Goal: Use online tool/utility: Utilize a website feature to perform a specific function

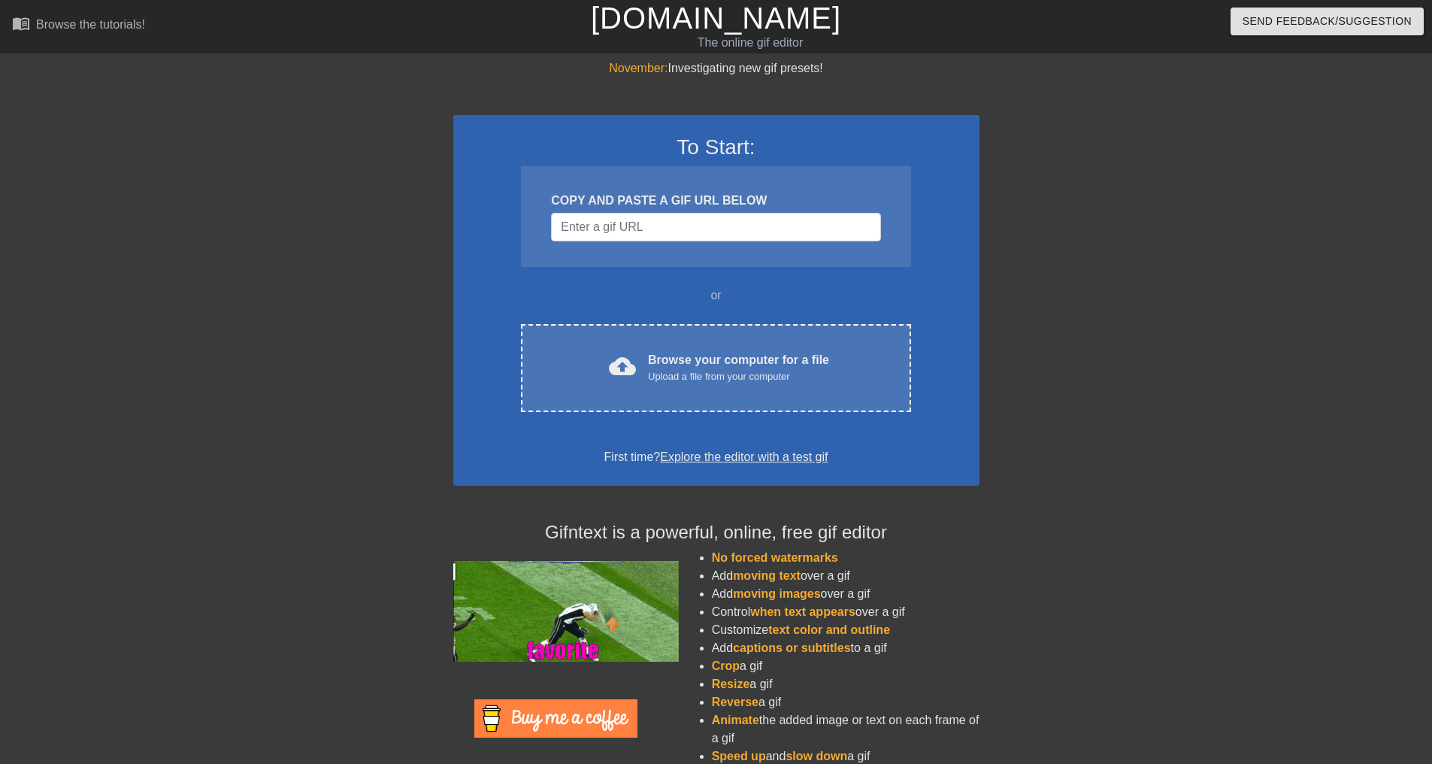
click at [572, 242] on div "COPY AND PASTE A GIF URL BELOW" at bounding box center [715, 216] width 389 height 101
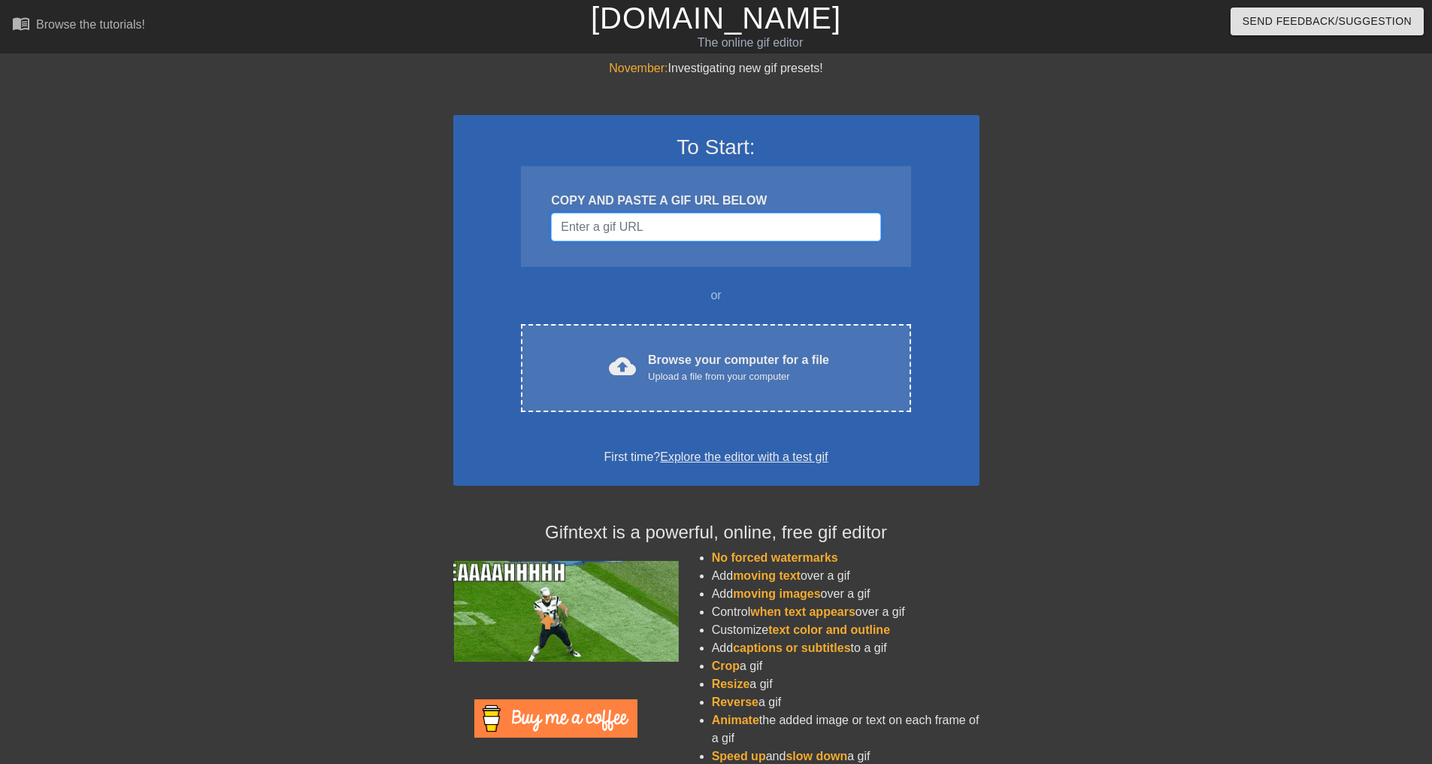
click at [573, 237] on input "Username" at bounding box center [715, 227] width 329 height 29
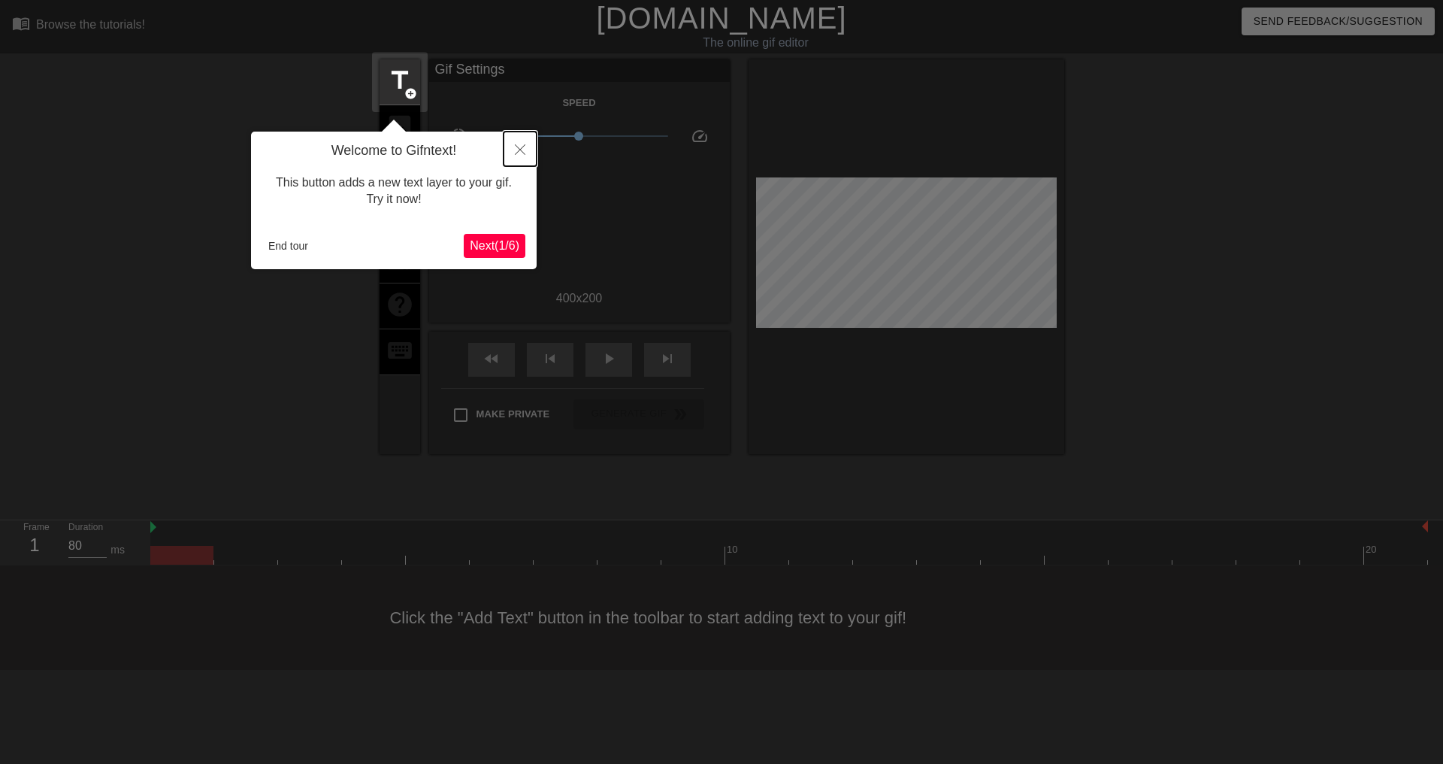
click at [515, 147] on icon "Close" at bounding box center [520, 149] width 11 height 11
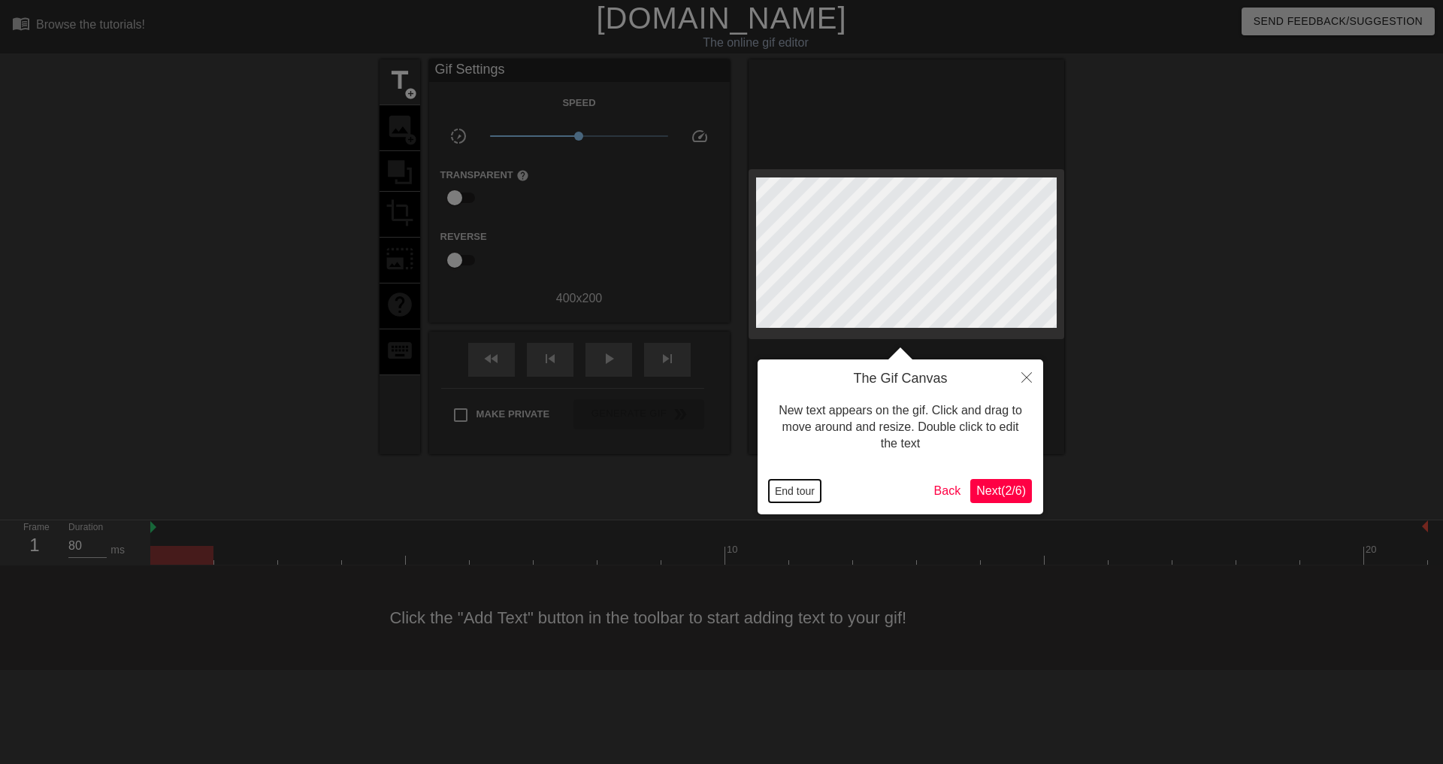
click at [802, 501] on button "End tour" at bounding box center [795, 490] width 52 height 23
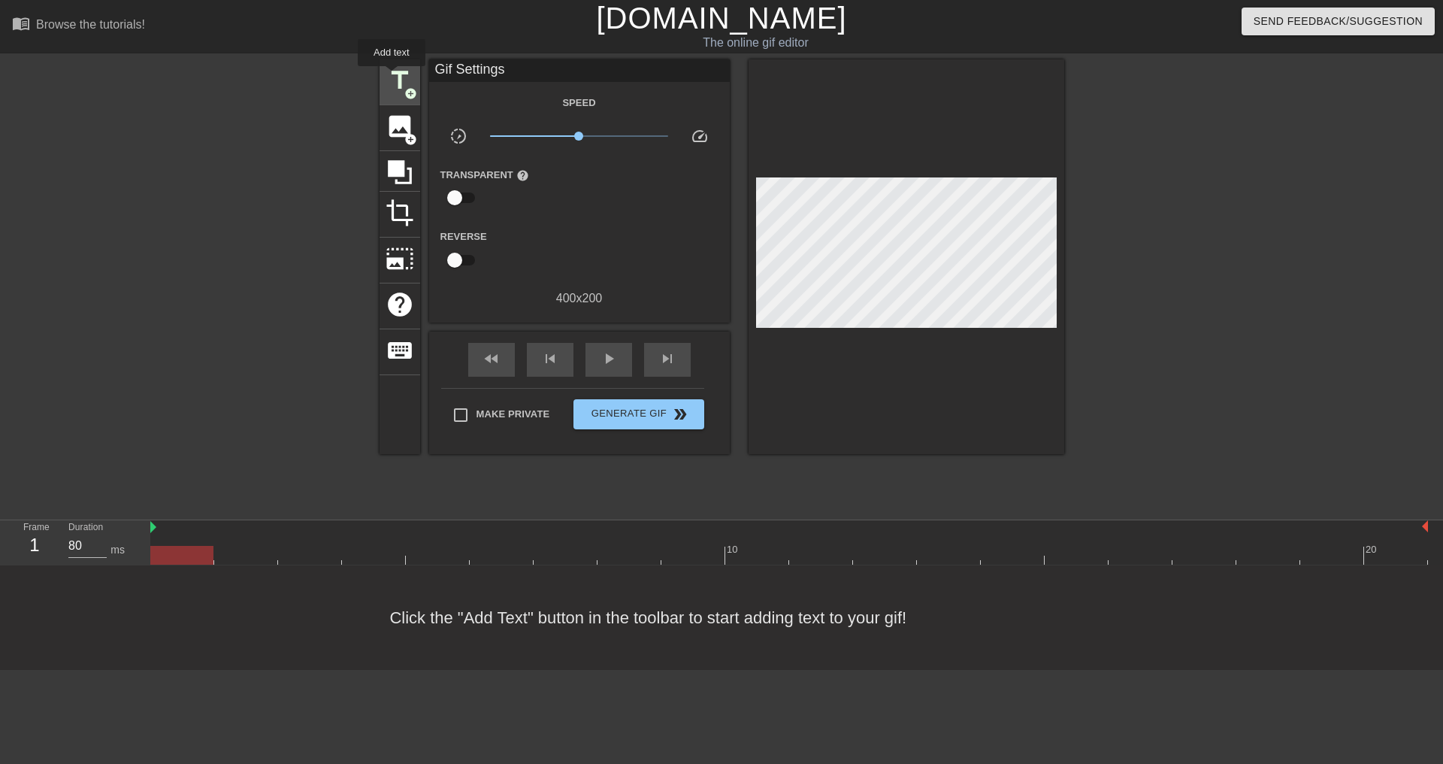
click at [392, 77] on span "title" at bounding box center [400, 80] width 29 height 29
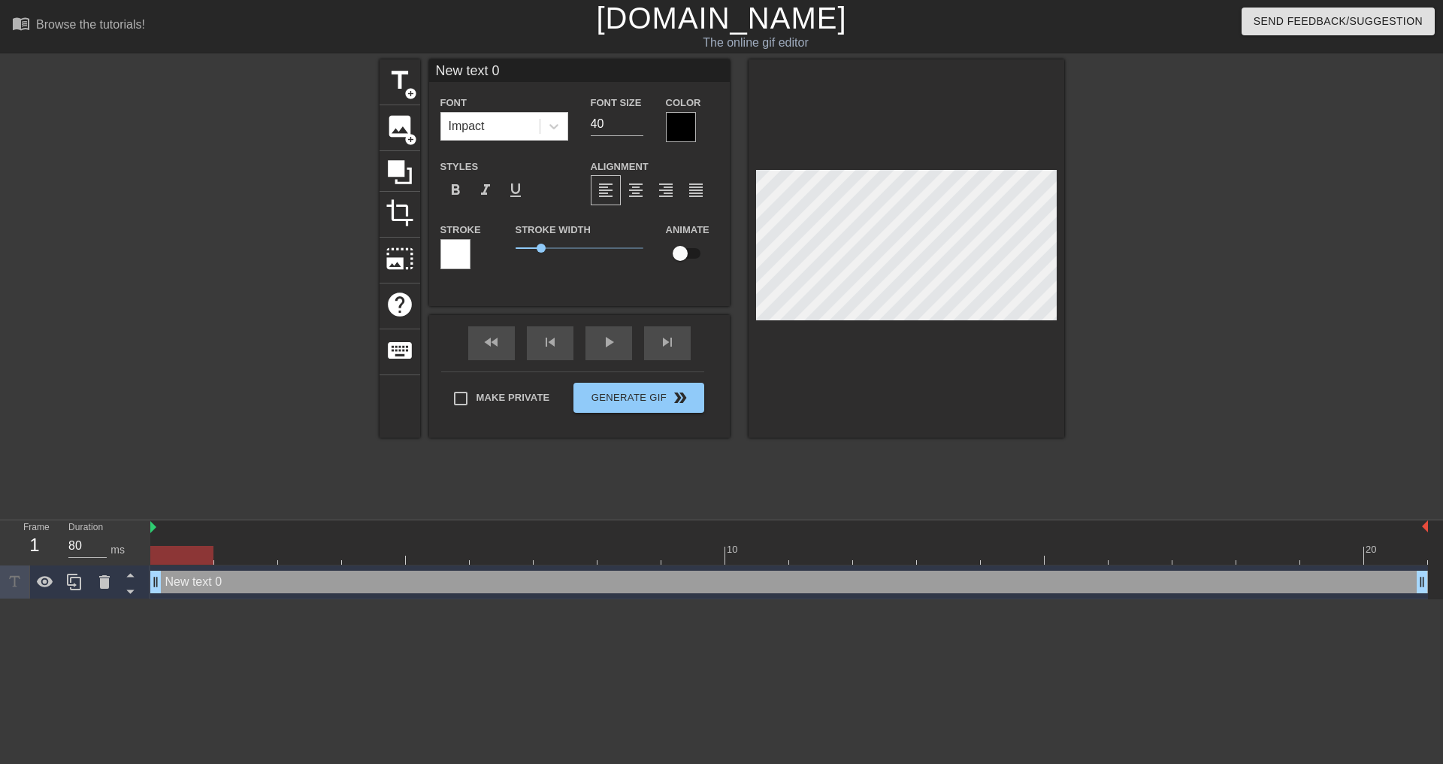
type input "P"
type textarea "P"
type input "PE"
type textarea "PE"
type input "PEA"
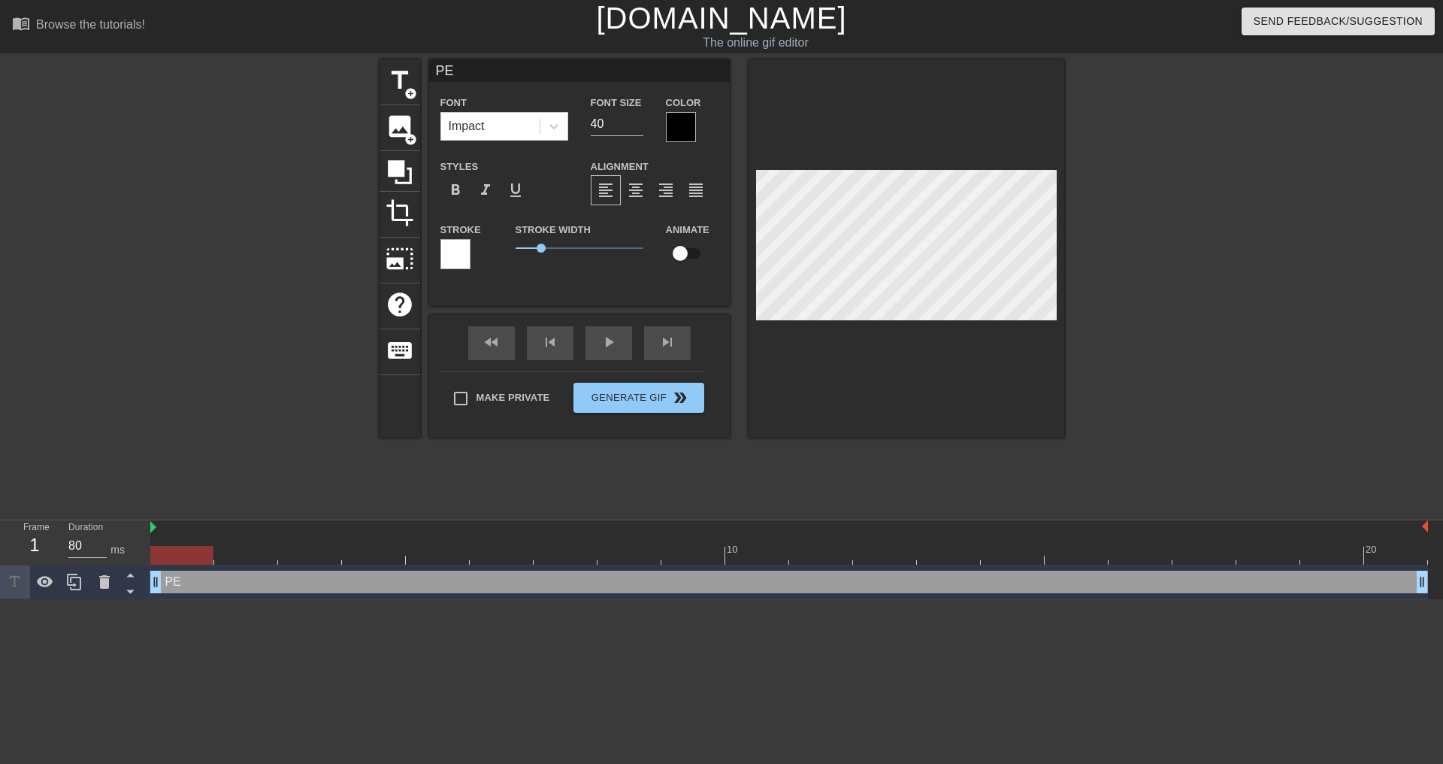
type textarea "PEA"
type input "PEAK"
type textarea "PEAK"
click at [476, 132] on div "Impact" at bounding box center [467, 126] width 36 height 18
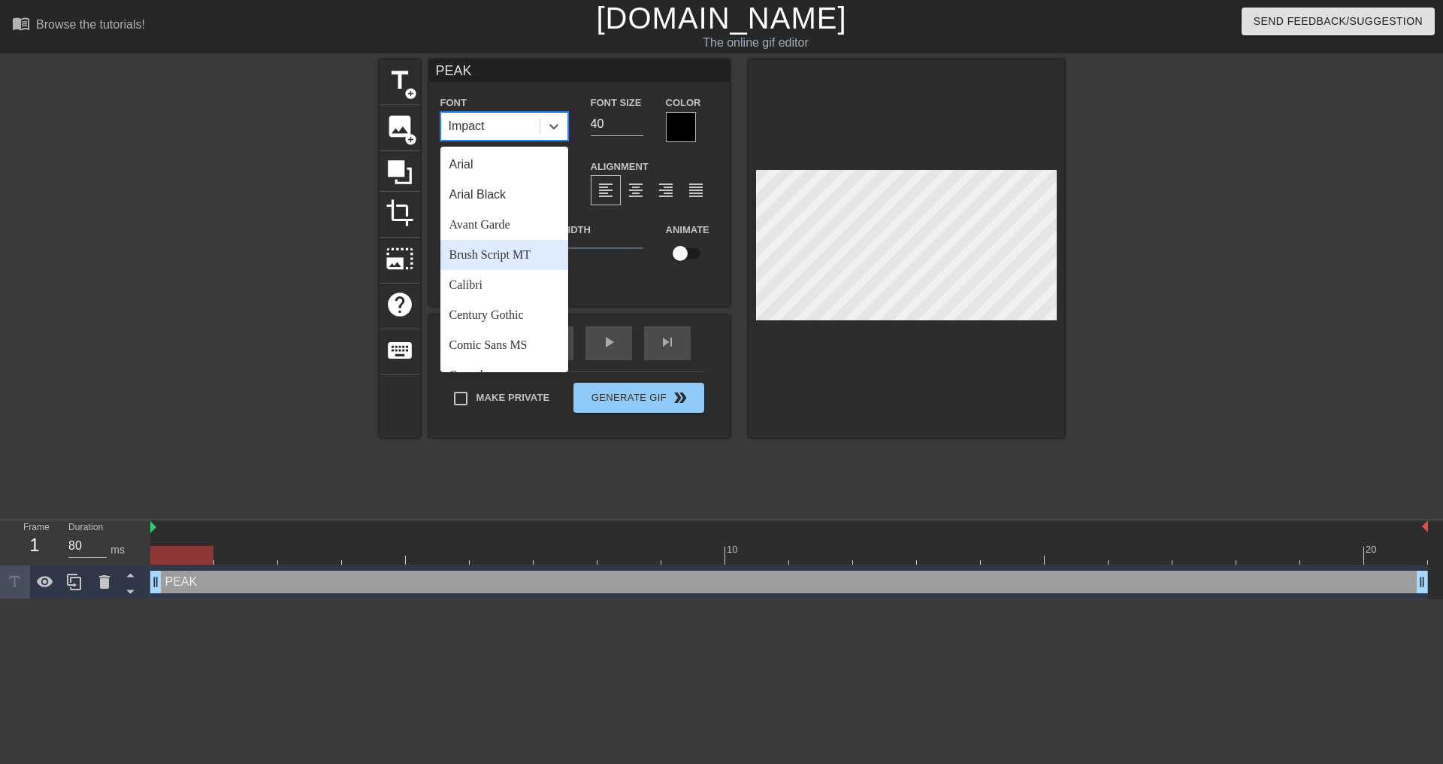
click at [486, 261] on div "Brush Script MT" at bounding box center [504, 255] width 128 height 30
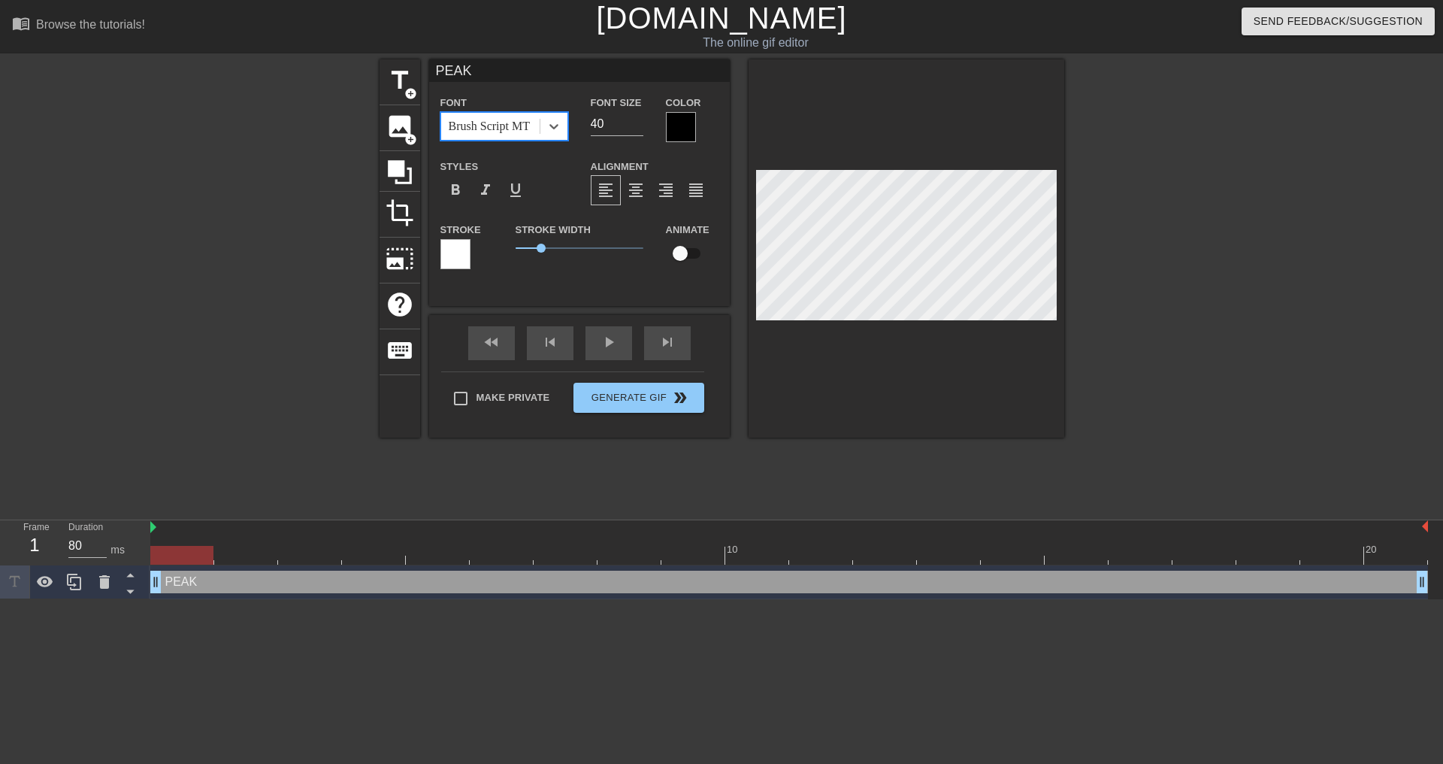
click at [470, 130] on div "Brush Script MT" at bounding box center [489, 126] width 81 height 18
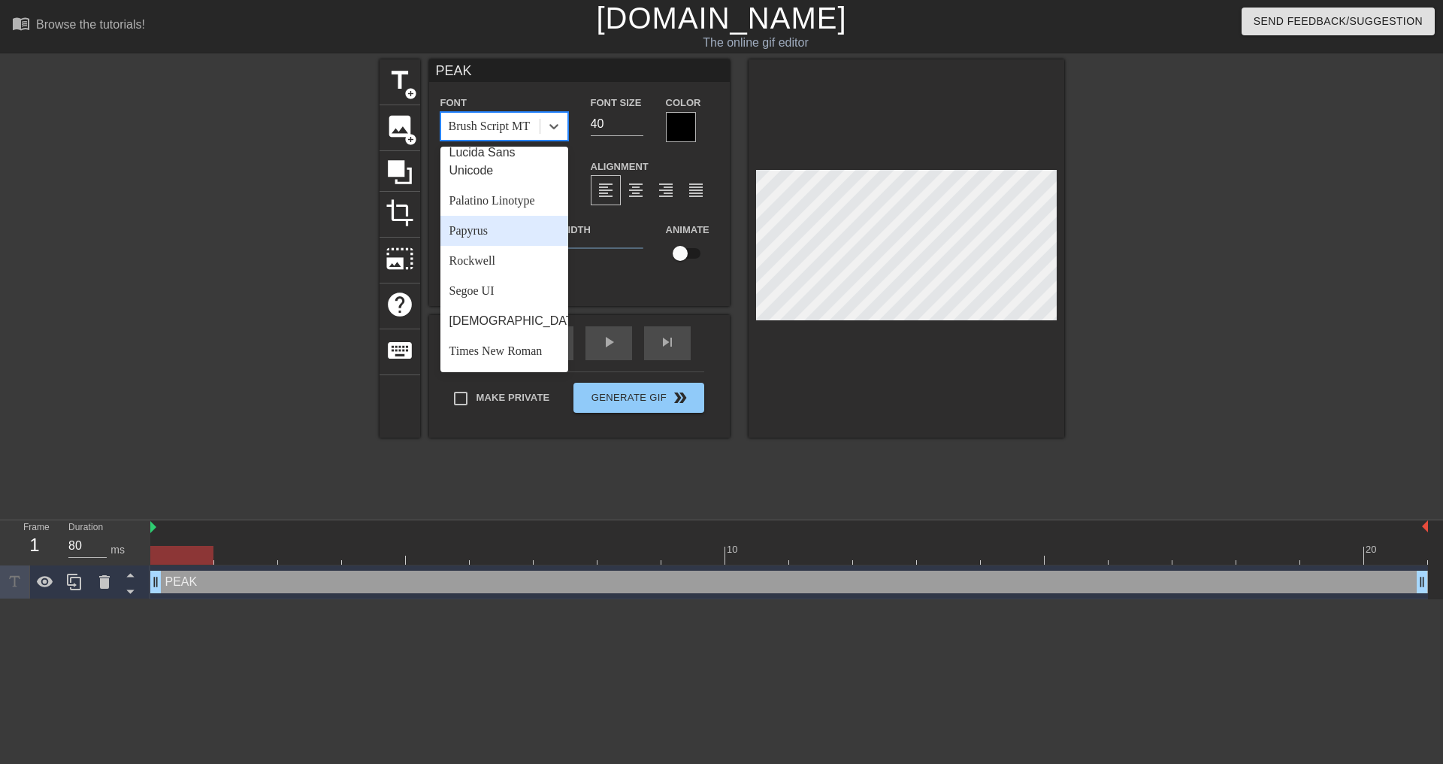
scroll to position [388, 0]
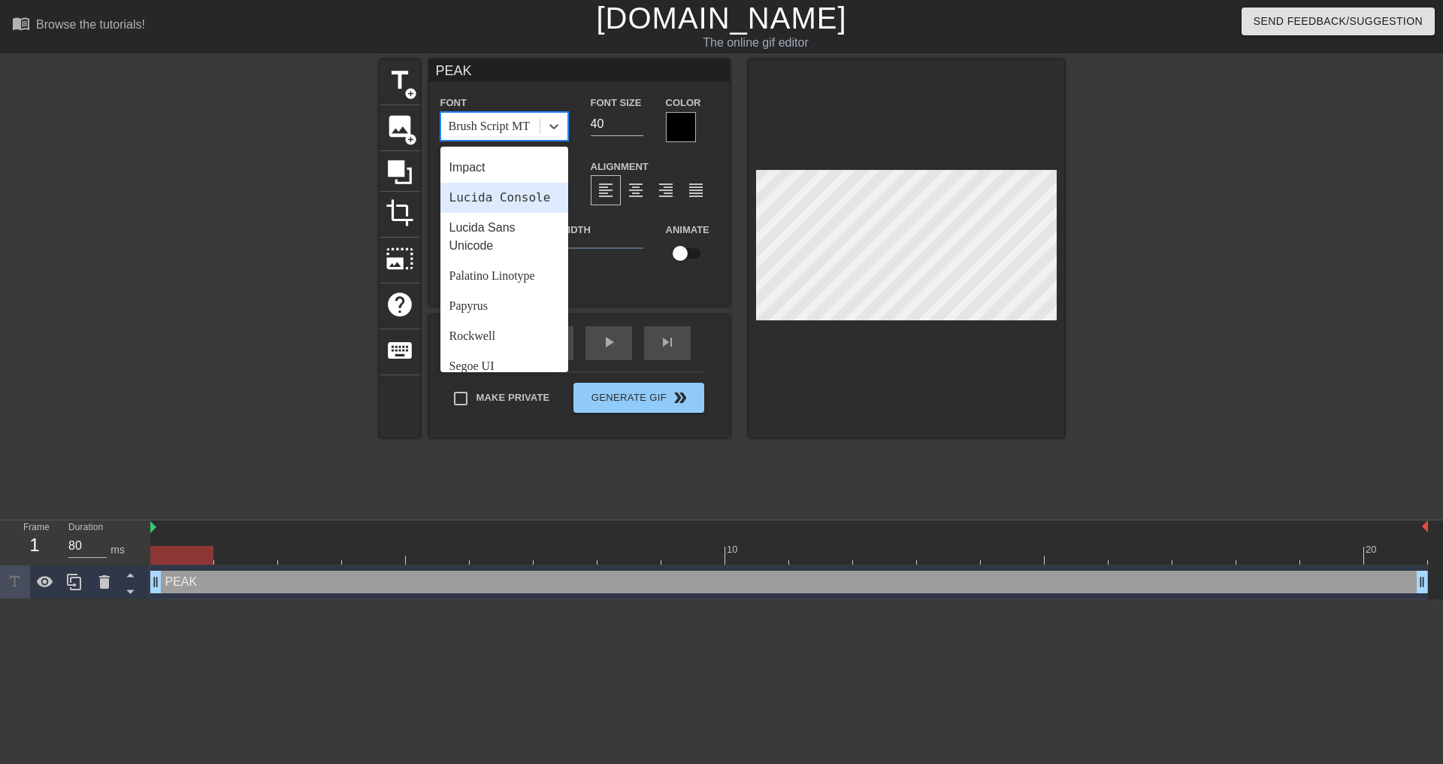
click at [481, 213] on div "Lucida Console" at bounding box center [504, 198] width 128 height 30
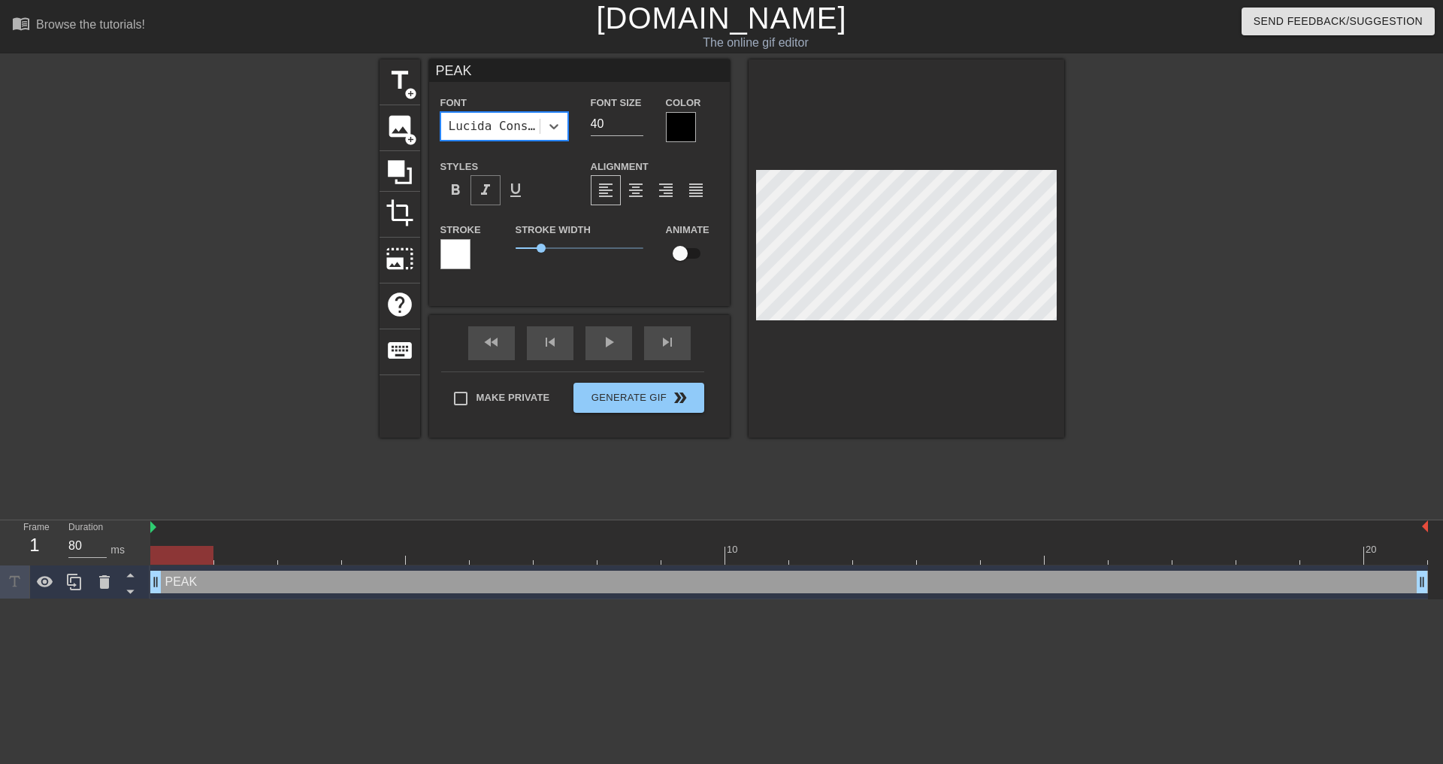
click at [491, 200] on div "format_italic" at bounding box center [485, 190] width 30 height 30
click at [464, 188] on span "format_bold" at bounding box center [455, 190] width 18 height 18
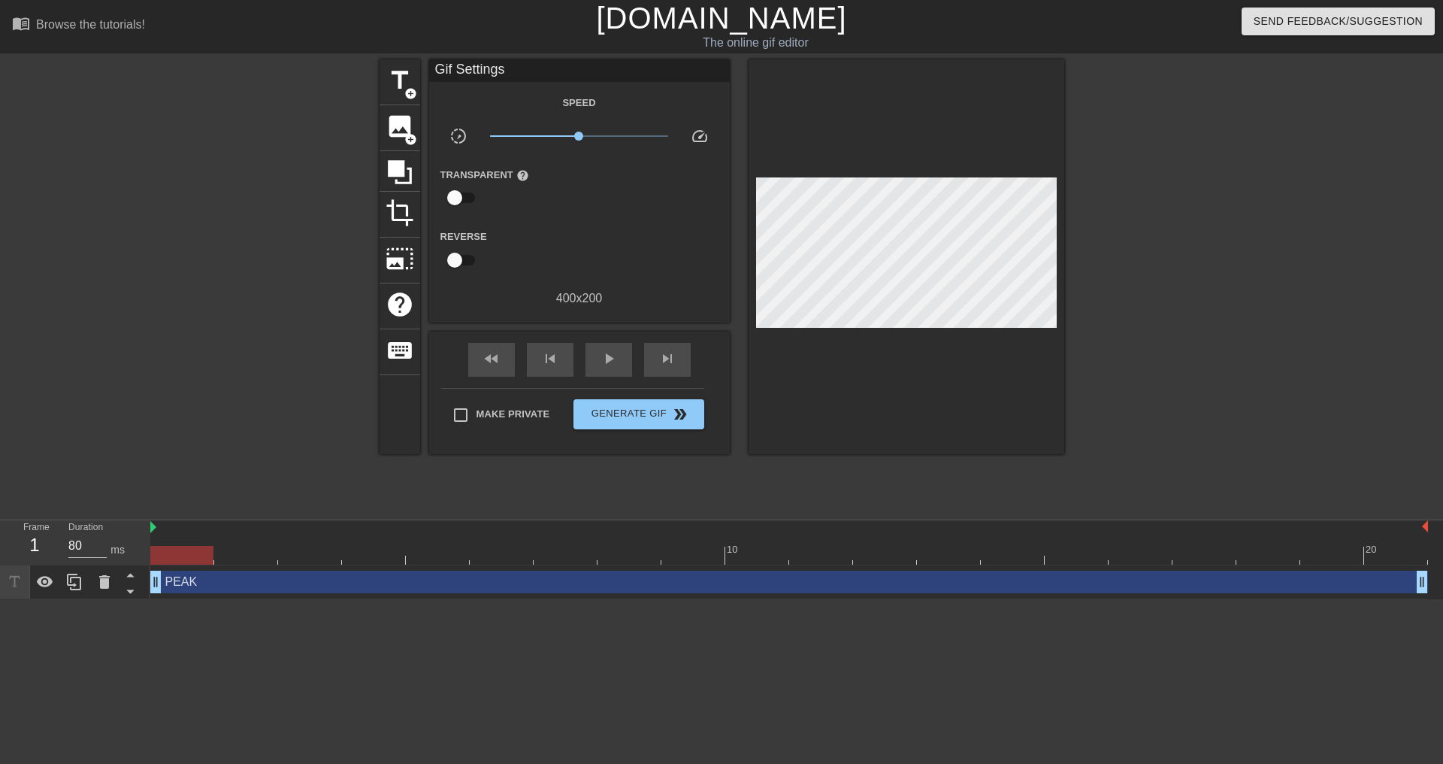
click at [169, 171] on div at bounding box center [248, 284] width 225 height 451
click at [1130, 410] on div at bounding box center [1194, 284] width 225 height 451
click at [613, 408] on span "Generate Gif double_arrow" at bounding box center [638, 414] width 118 height 18
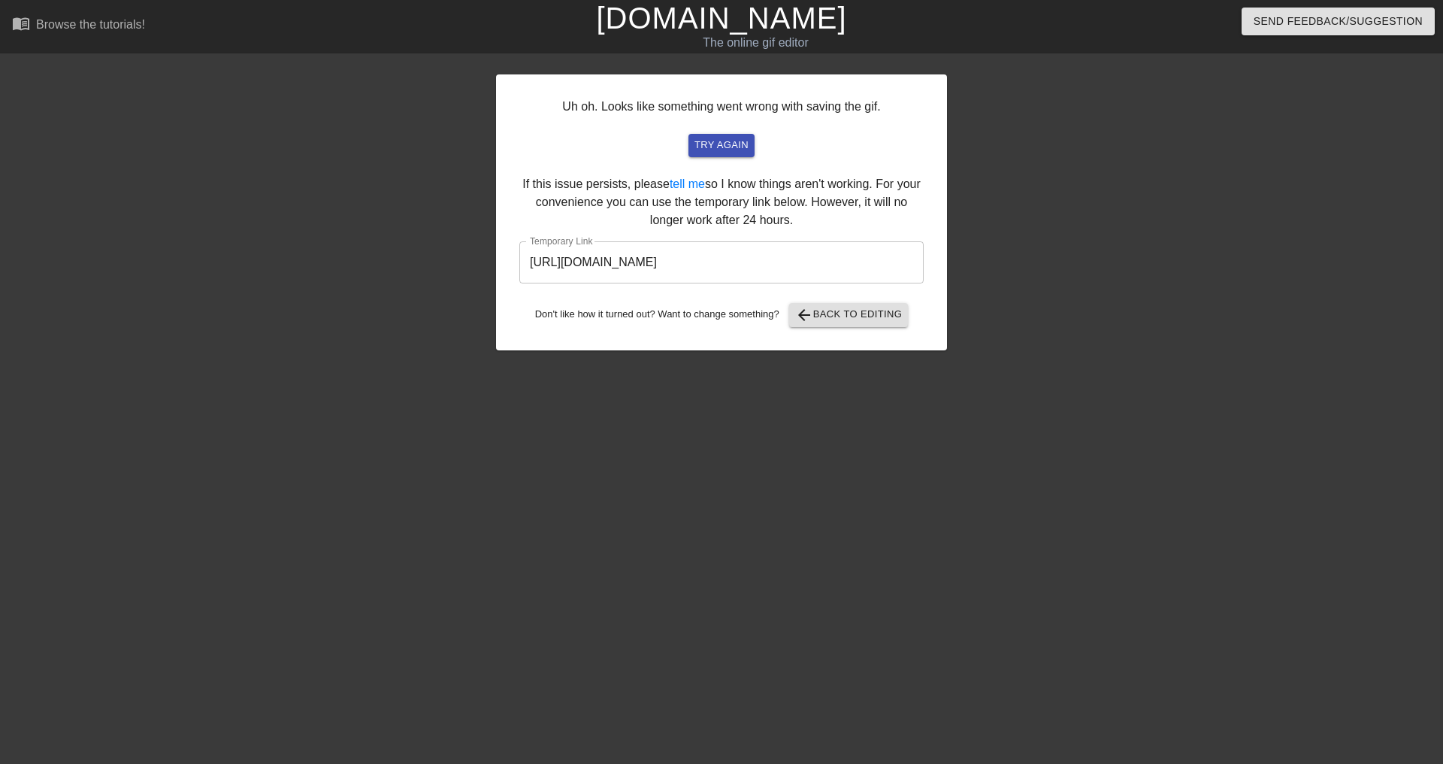
click at [710, 252] on input "[URL][DOMAIN_NAME]" at bounding box center [721, 262] width 404 height 42
